Goal: Find specific page/section: Find specific page/section

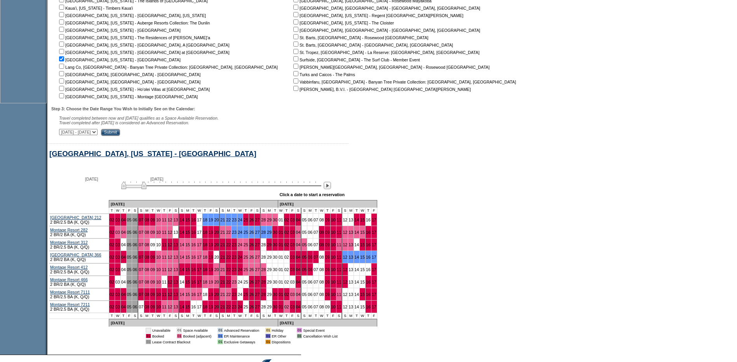
scroll to position [287, 0]
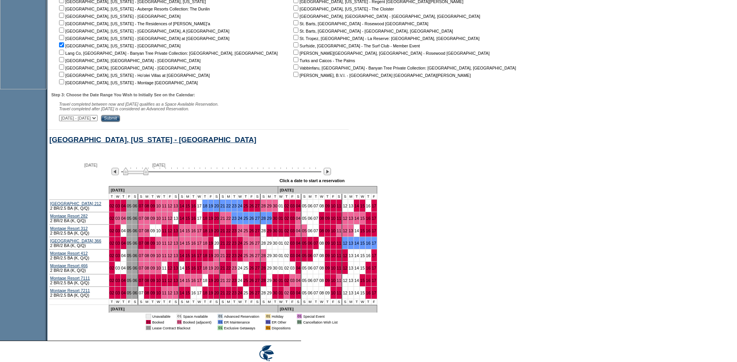
drag, startPoint x: 131, startPoint y: 180, endPoint x: 137, endPoint y: 180, distance: 6.2
click at [137, 175] on img at bounding box center [135, 171] width 25 height 8
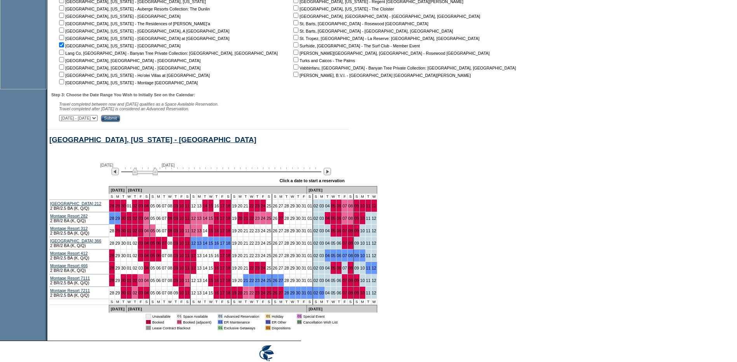
drag, startPoint x: 140, startPoint y: 180, endPoint x: 145, endPoint y: 180, distance: 5.0
click at [145, 175] on img at bounding box center [144, 171] width 25 height 8
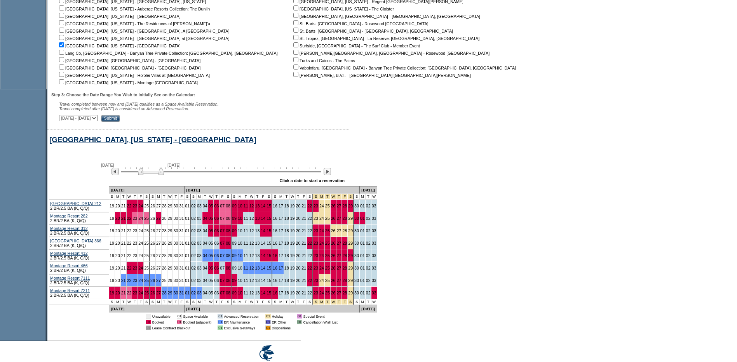
drag, startPoint x: 145, startPoint y: 180, endPoint x: 151, endPoint y: 180, distance: 5.8
click at [151, 175] on img at bounding box center [150, 171] width 25 height 8
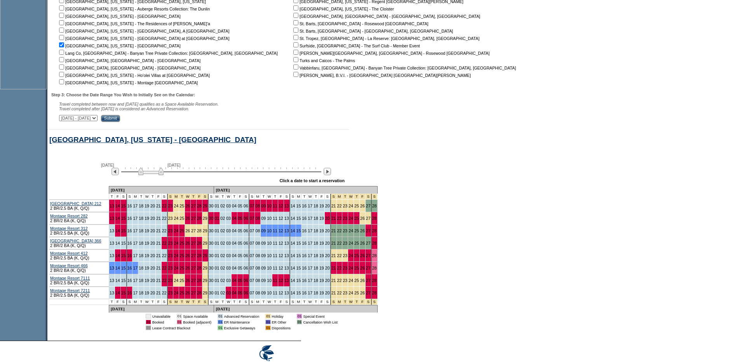
drag, startPoint x: 152, startPoint y: 180, endPoint x: 158, endPoint y: 180, distance: 6.2
click at [158, 175] on img at bounding box center [150, 171] width 25 height 8
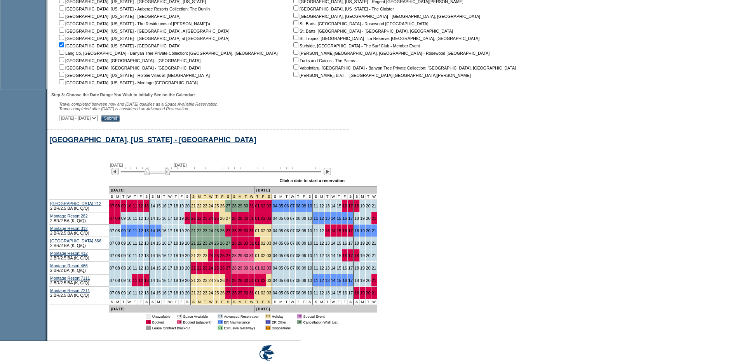
click at [162, 175] on img at bounding box center [157, 171] width 25 height 8
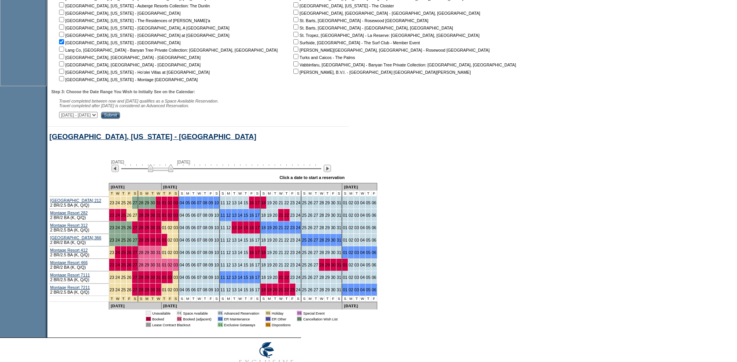
scroll to position [326, 0]
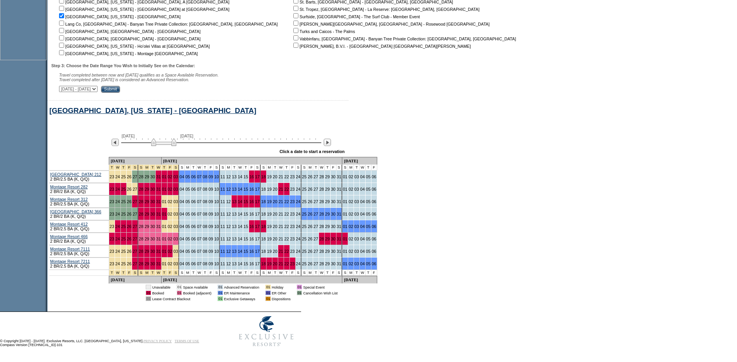
click at [169, 139] on img at bounding box center [163, 142] width 25 height 8
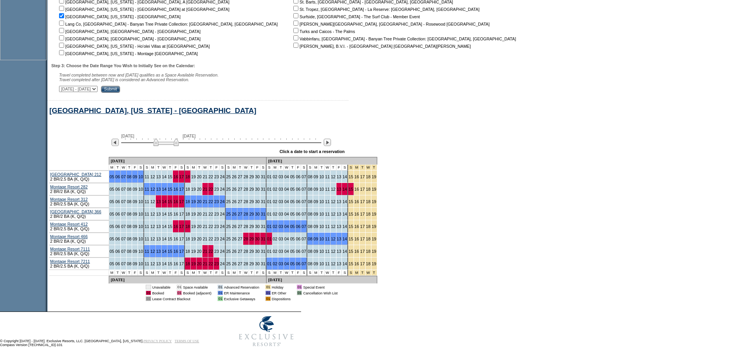
click at [172, 139] on img at bounding box center [165, 142] width 25 height 8
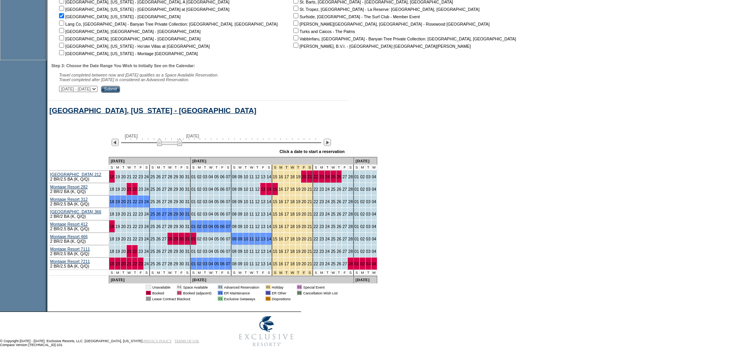
click at [176, 139] on img at bounding box center [169, 142] width 25 height 8
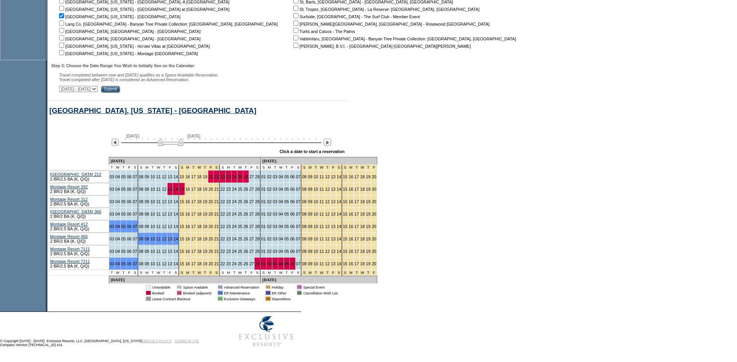
click at [180, 139] on img at bounding box center [170, 142] width 25 height 8
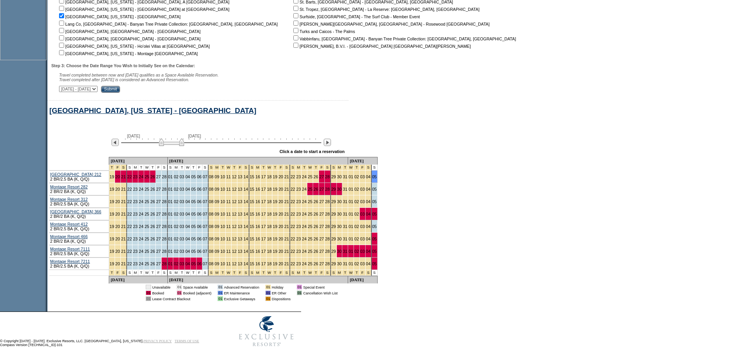
drag, startPoint x: 180, startPoint y: 139, endPoint x: 176, endPoint y: 138, distance: 4.3
click at [177, 138] on img at bounding box center [171, 142] width 25 height 8
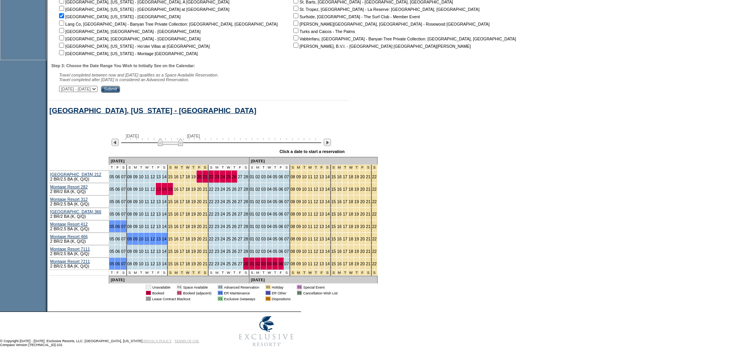
click at [175, 138] on img at bounding box center [170, 142] width 25 height 8
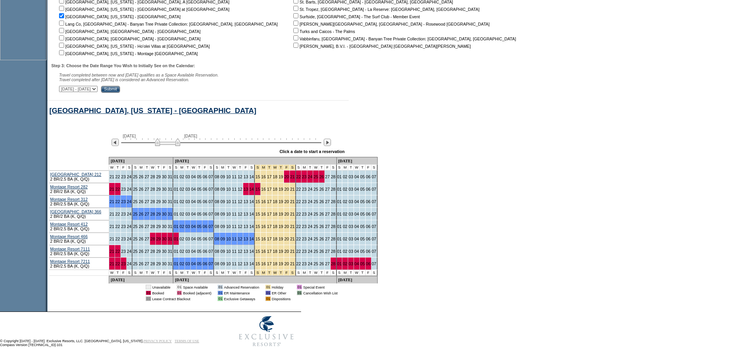
drag, startPoint x: 175, startPoint y: 138, endPoint x: 169, endPoint y: 137, distance: 6.3
click at [169, 138] on img at bounding box center [167, 142] width 25 height 8
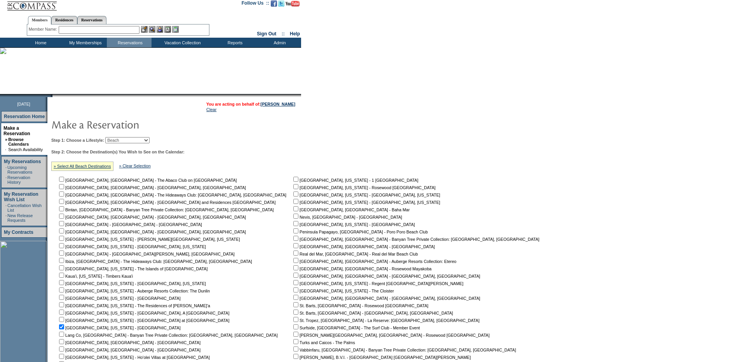
scroll to position [0, 0]
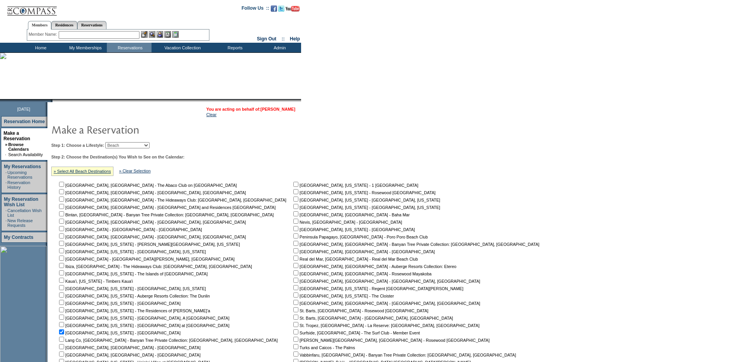
click at [292, 110] on link "[PERSON_NAME]" at bounding box center [278, 109] width 35 height 5
